Goal: Information Seeking & Learning: Find specific fact

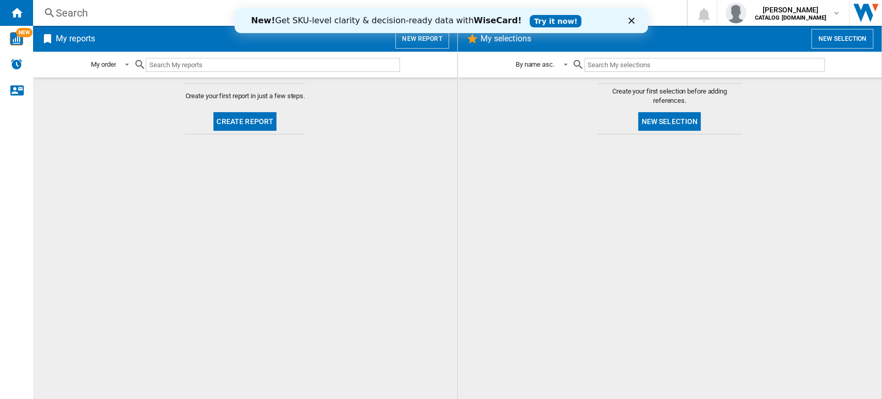
click at [94, 12] on div "Search" at bounding box center [358, 13] width 604 height 14
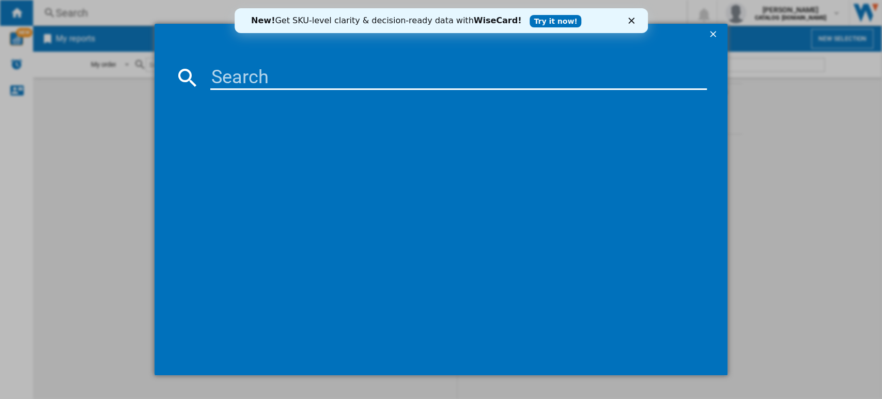
click at [223, 79] on input at bounding box center [458, 77] width 497 height 25
paste input "CGX6130ACB"
type input "CGX6130ACB"
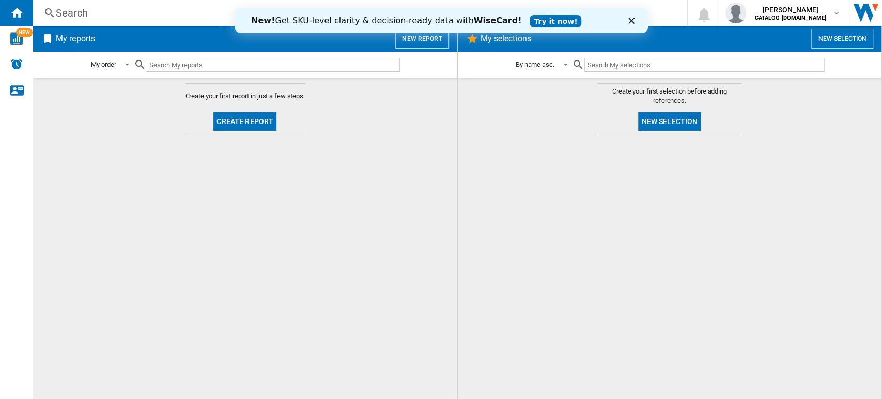
click at [69, 18] on div "Search" at bounding box center [358, 13] width 604 height 14
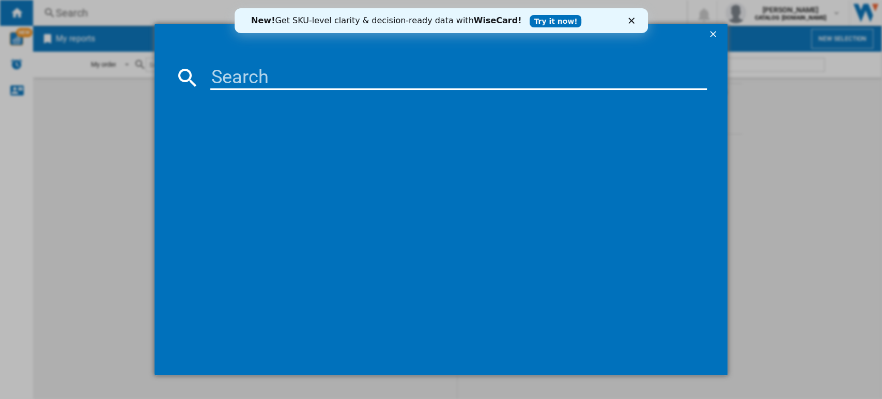
click at [231, 72] on input at bounding box center [458, 77] width 497 height 25
paste input "DCS531160M"
type input "DCS531160M"
